Goal: Information Seeking & Learning: Learn about a topic

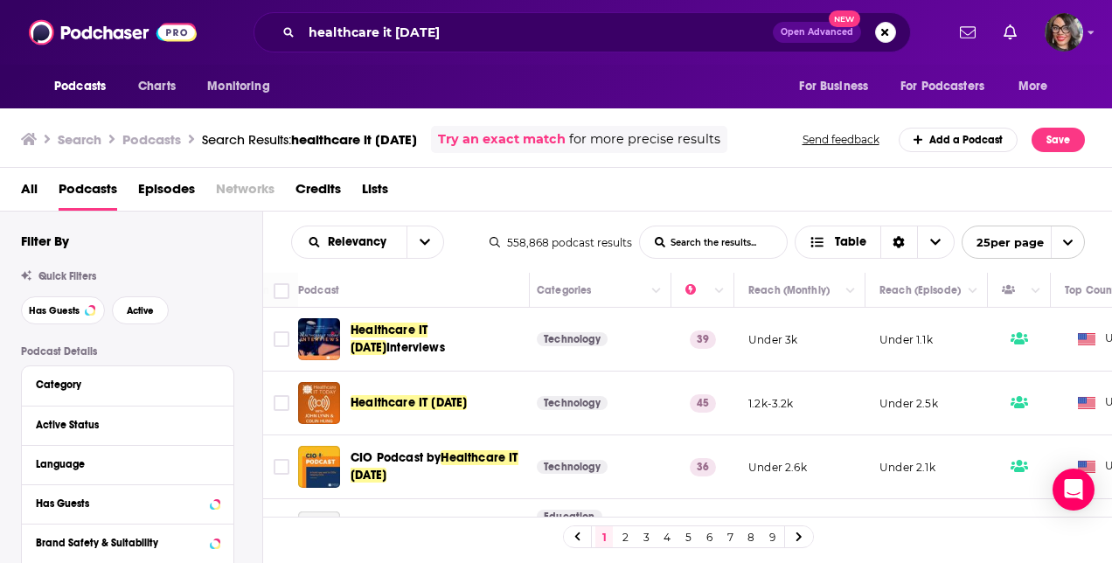
scroll to position [0, 478]
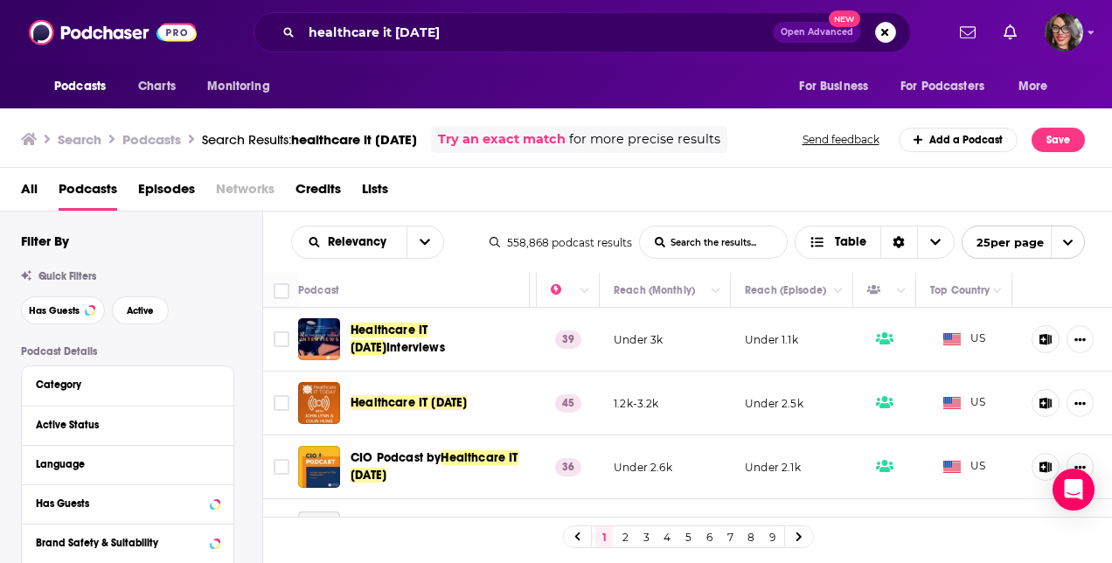
click at [982, 479] on td "US" at bounding box center [964, 467] width 96 height 64
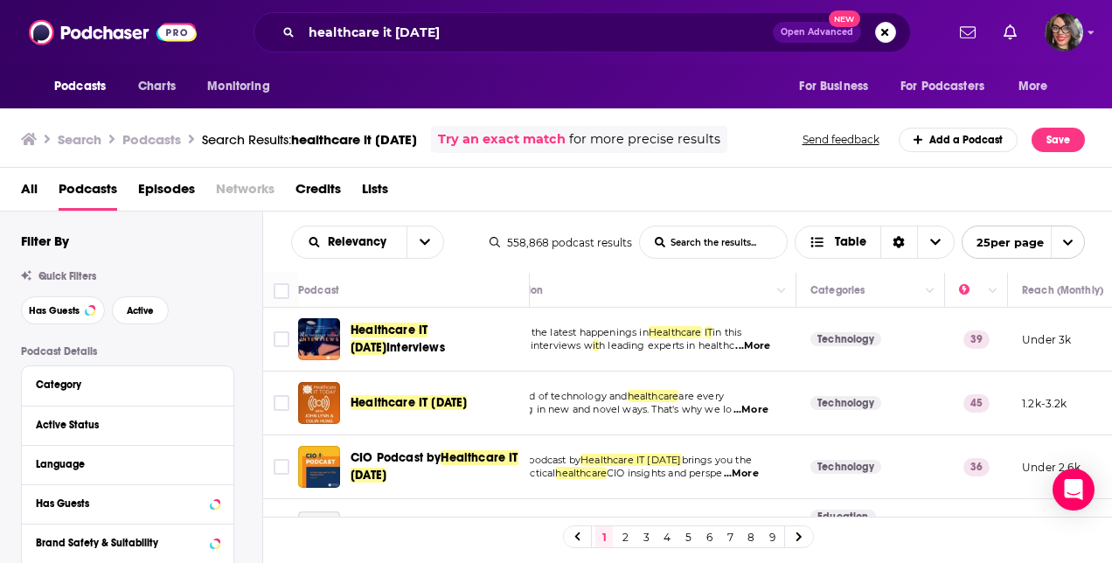
scroll to position [0, 0]
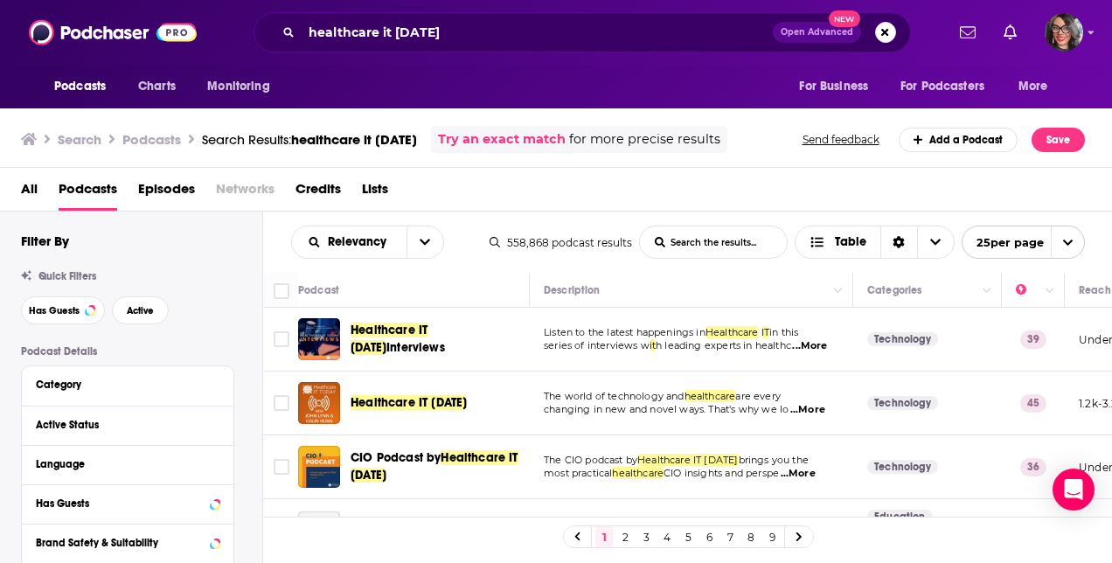
click at [809, 347] on span "...More" at bounding box center [809, 346] width 35 height 14
click at [871, 374] on td "Technology" at bounding box center [927, 403] width 149 height 64
click at [809, 407] on span "...More" at bounding box center [807, 410] width 35 height 14
click at [813, 341] on span "...More" at bounding box center [809, 346] width 35 height 14
click at [900, 346] on td "Technology" at bounding box center [927, 340] width 149 height 64
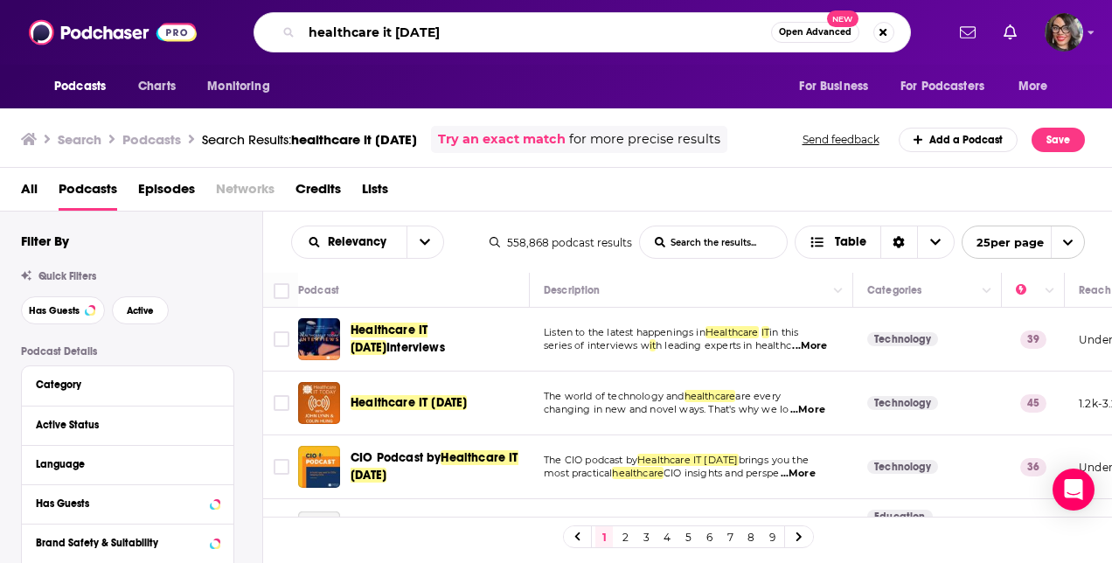
click at [371, 24] on input "healthcare it [DATE]" at bounding box center [536, 32] width 469 height 28
type input "slice of healthcare"
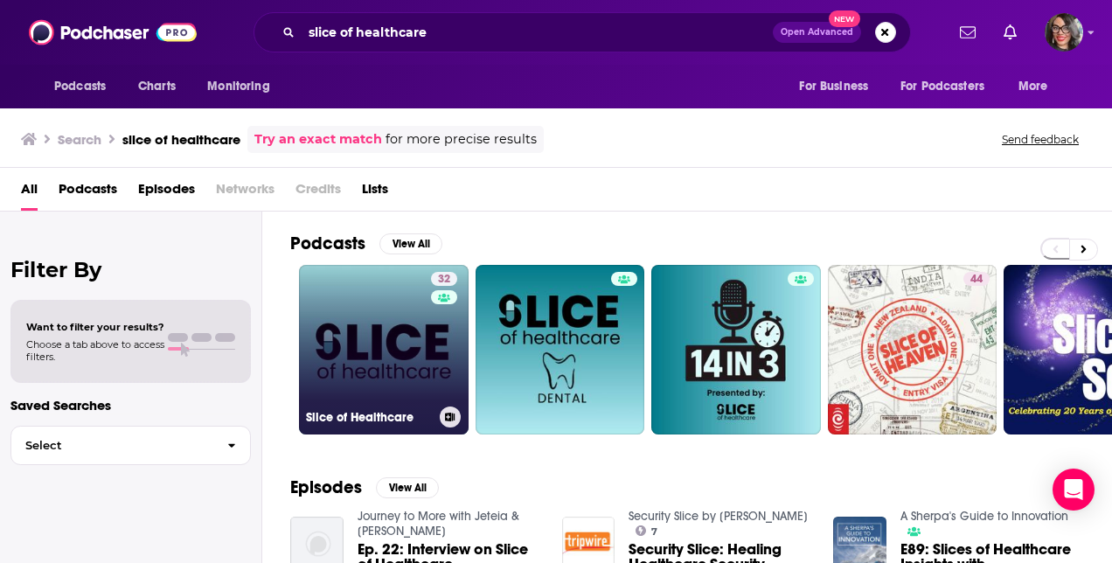
click at [362, 355] on link "32 Slice of Healthcare" at bounding box center [384, 350] width 170 height 170
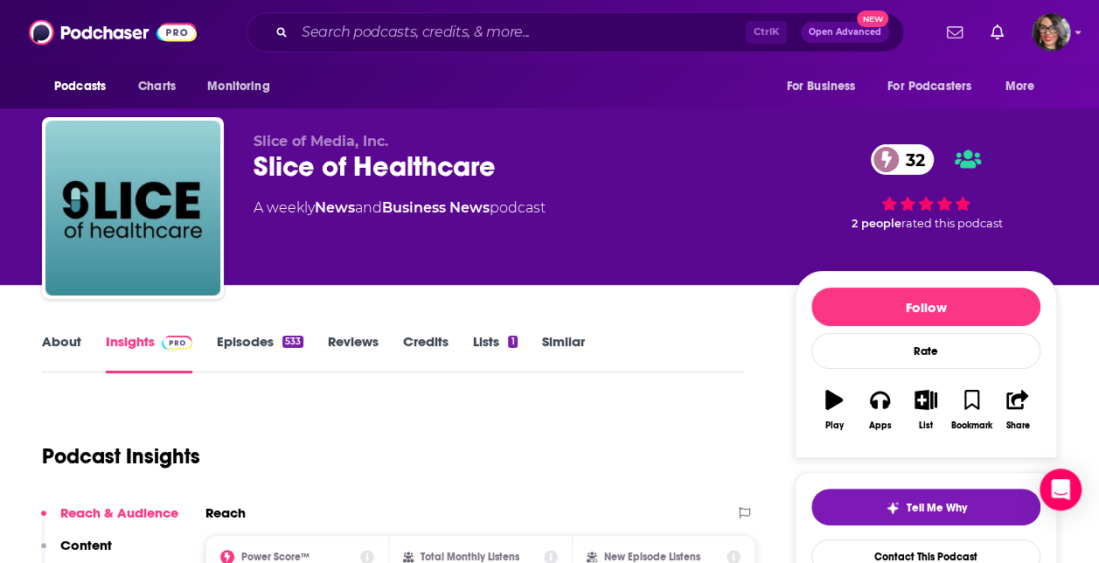
scroll to position [329, 0]
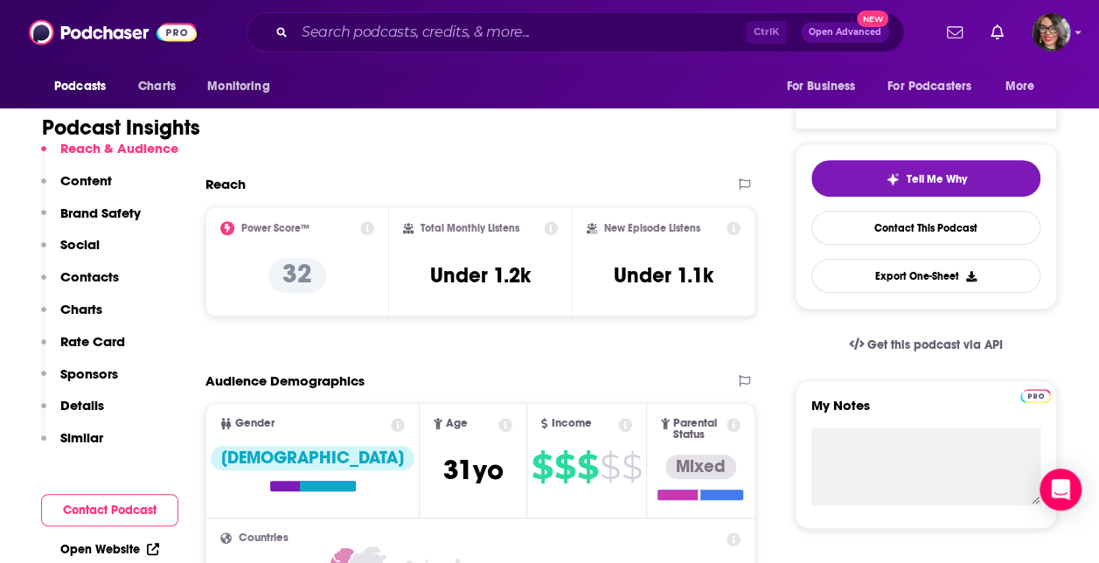
click at [603, 406] on span "Income $ $ $ $ $" at bounding box center [586, 460] width 119 height 113
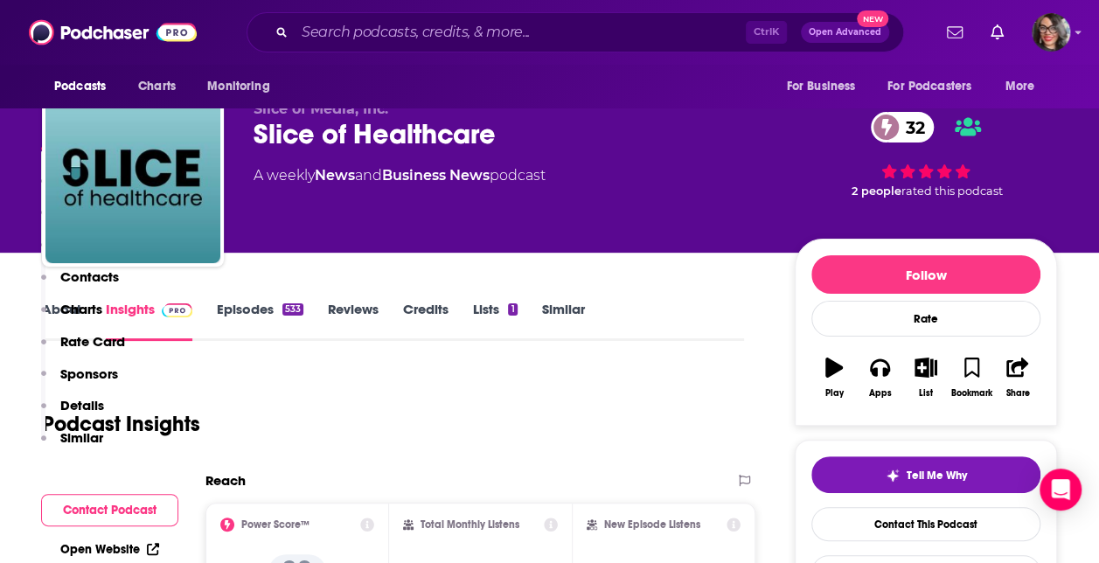
scroll to position [0, 0]
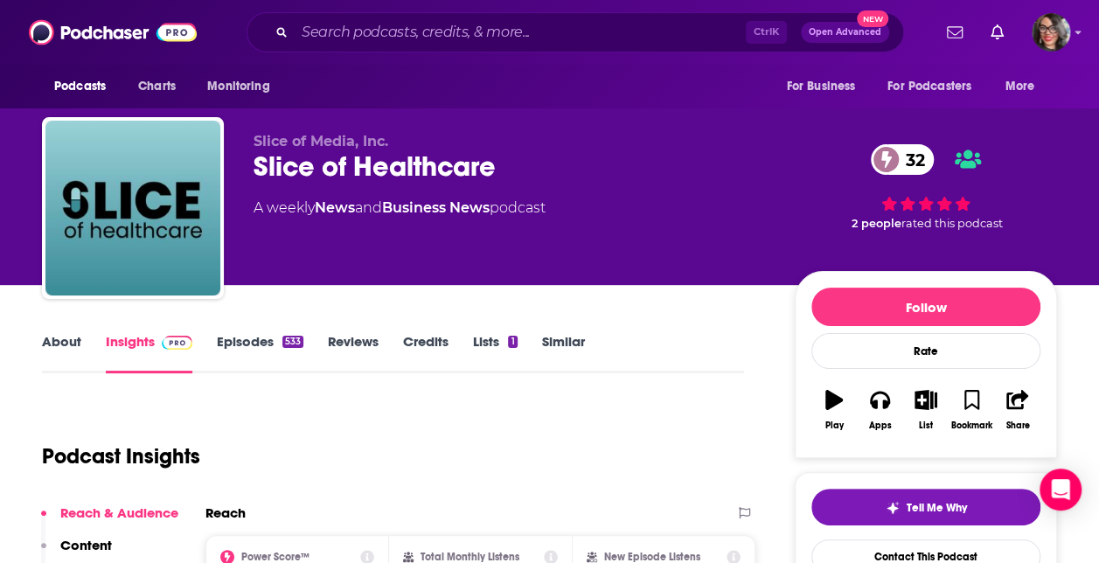
click at [126, 352] on link "Insights" at bounding box center [149, 353] width 87 height 40
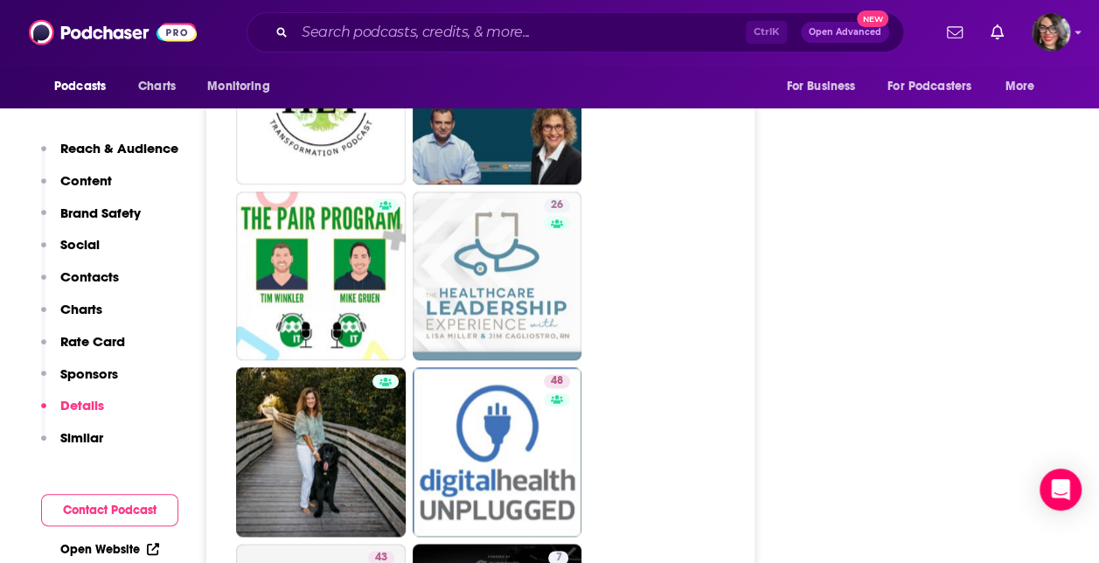
scroll to position [4221, 0]
